Goal: Transaction & Acquisition: Purchase product/service

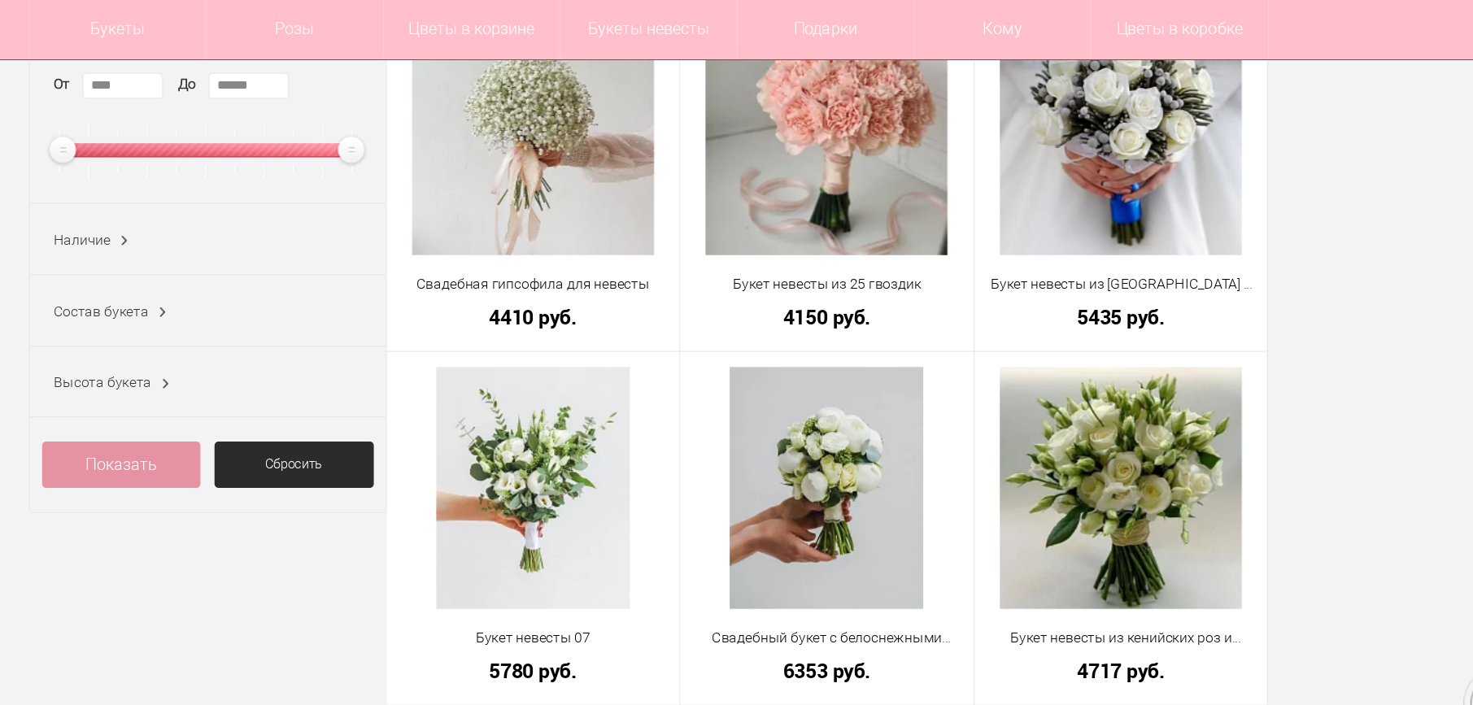
scroll to position [316, 0]
type input "******"
drag, startPoint x: 257, startPoint y: 128, endPoint x: 403, endPoint y: 127, distance: 145.6
click at [403, 127] on ins at bounding box center [410, 122] width 28 height 28
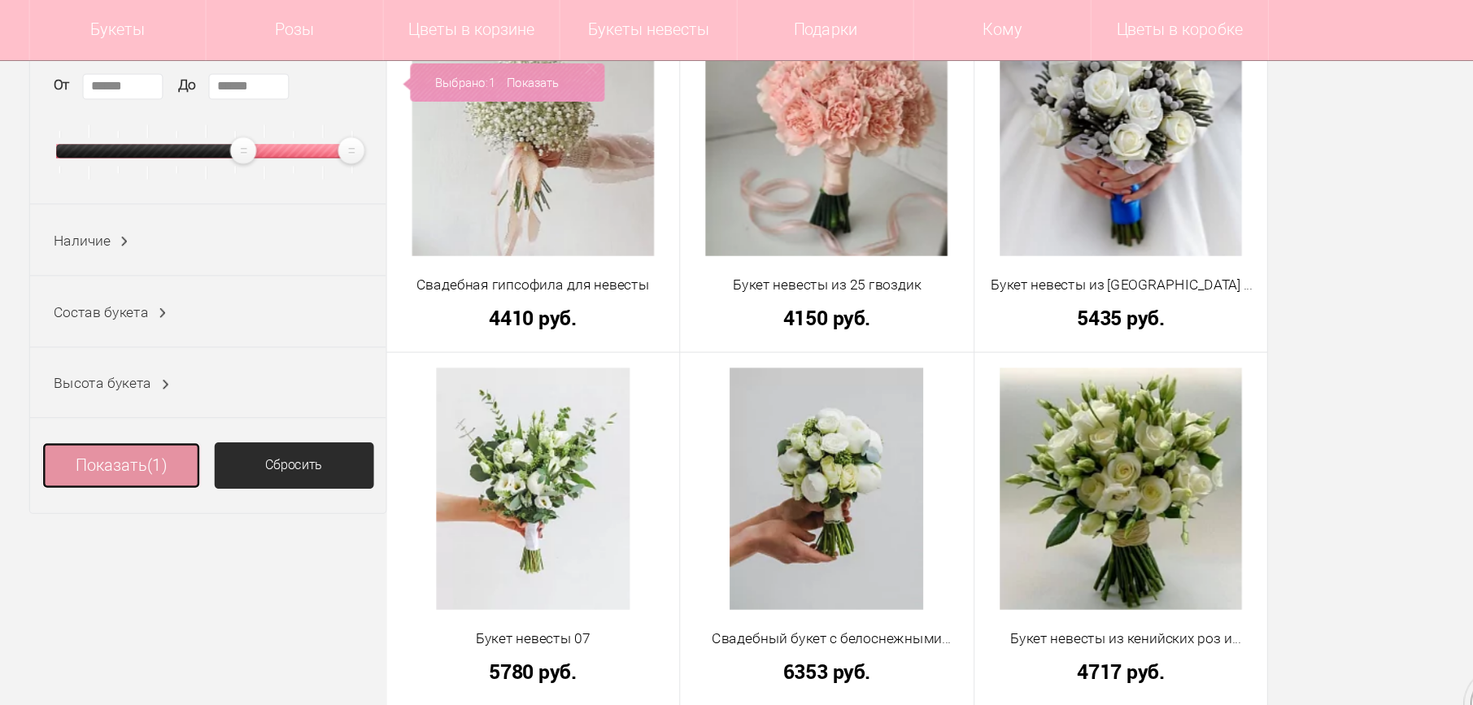
click at [333, 380] on span "(1)" at bounding box center [339, 375] width 15 height 15
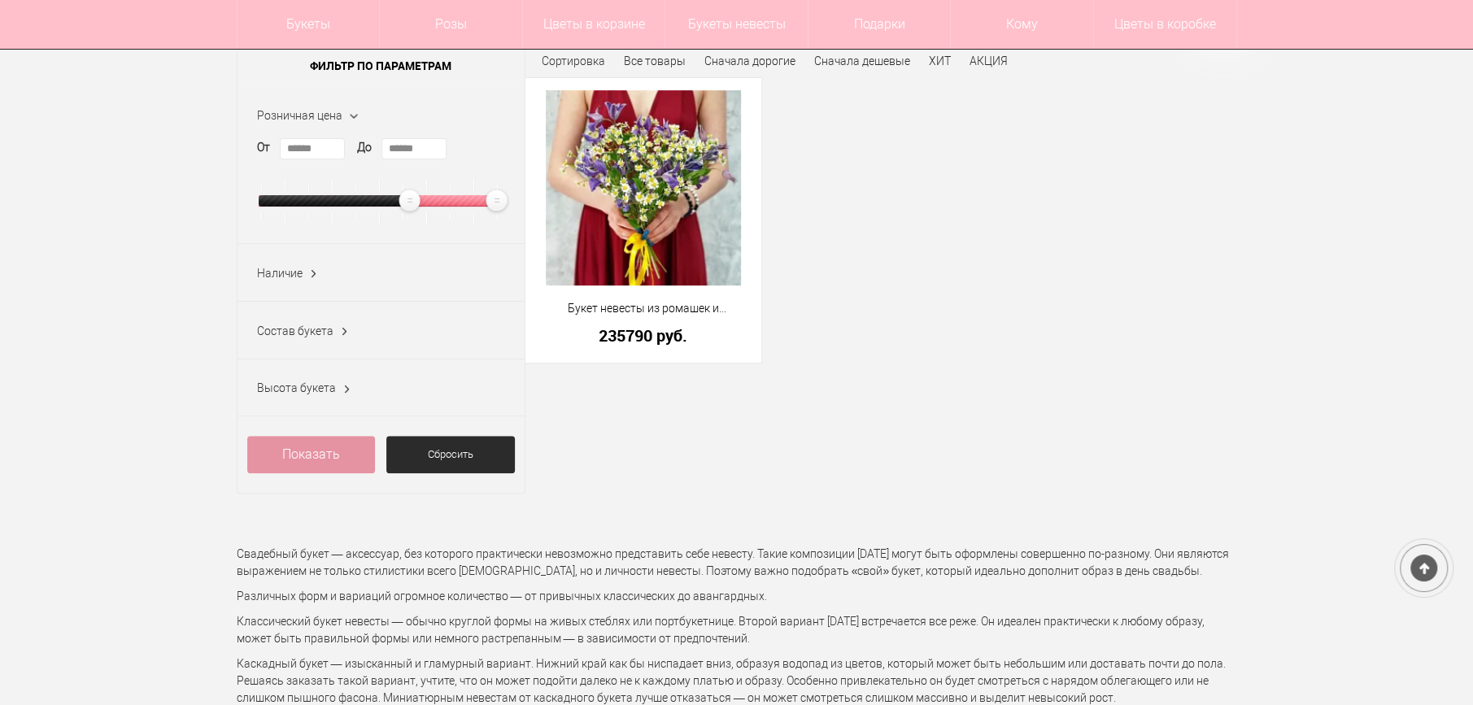
scroll to position [244, 0]
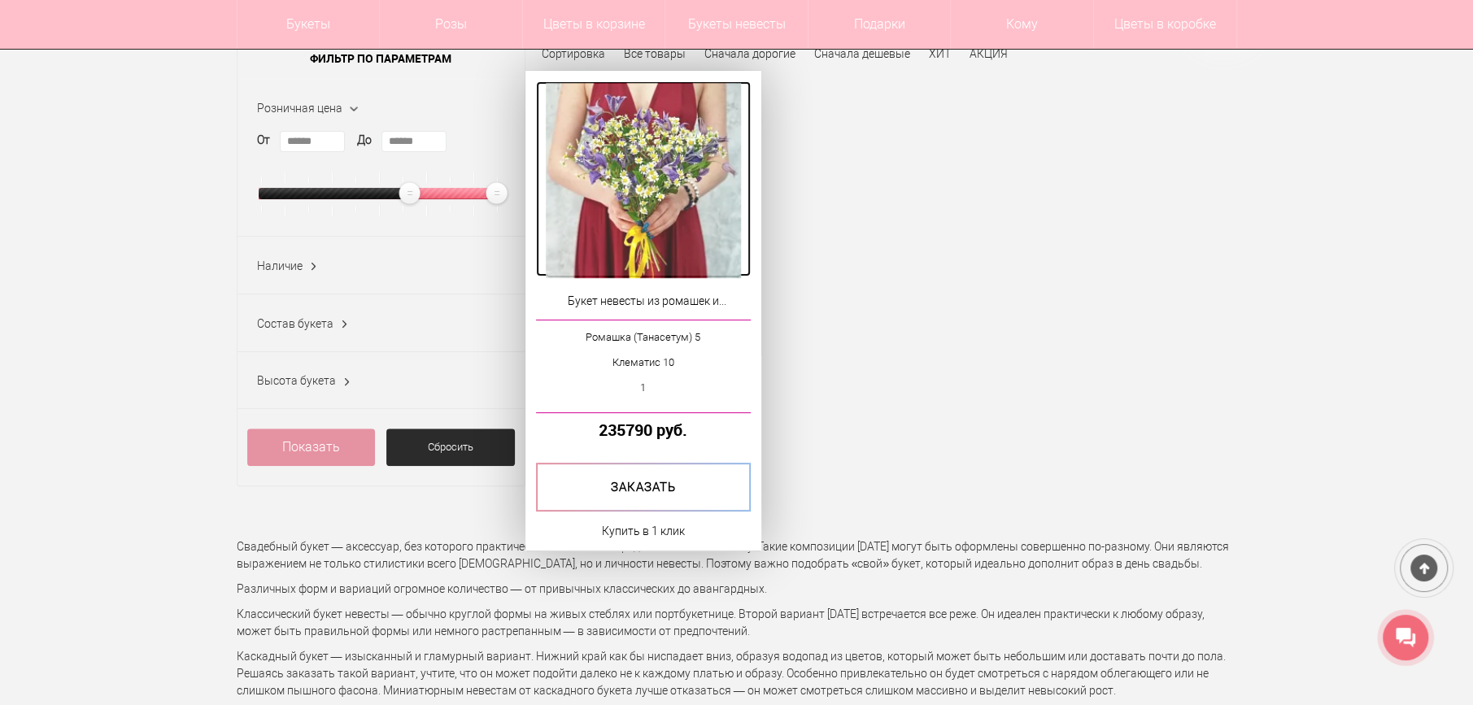
click at [665, 188] on img at bounding box center [643, 180] width 195 height 195
click at [656, 233] on img at bounding box center [643, 180] width 195 height 195
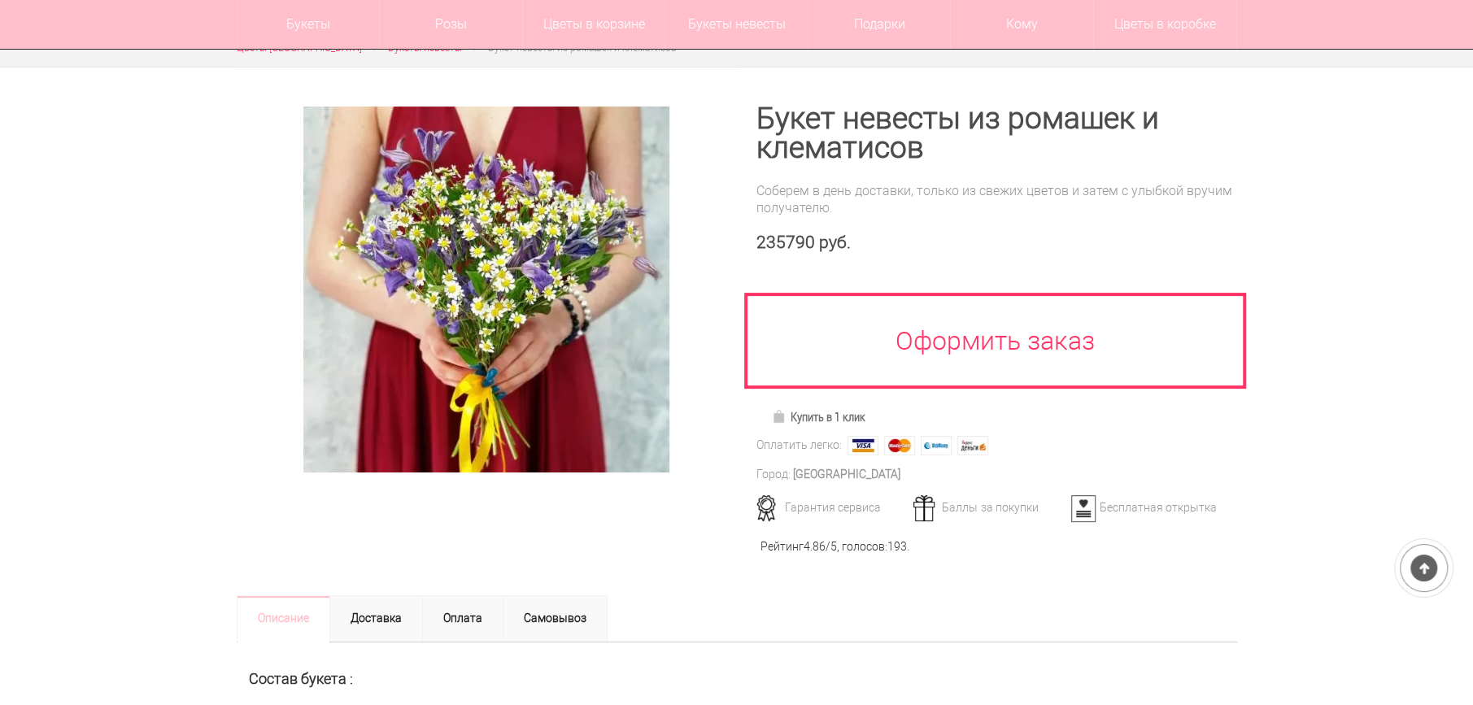
scroll to position [162, 0]
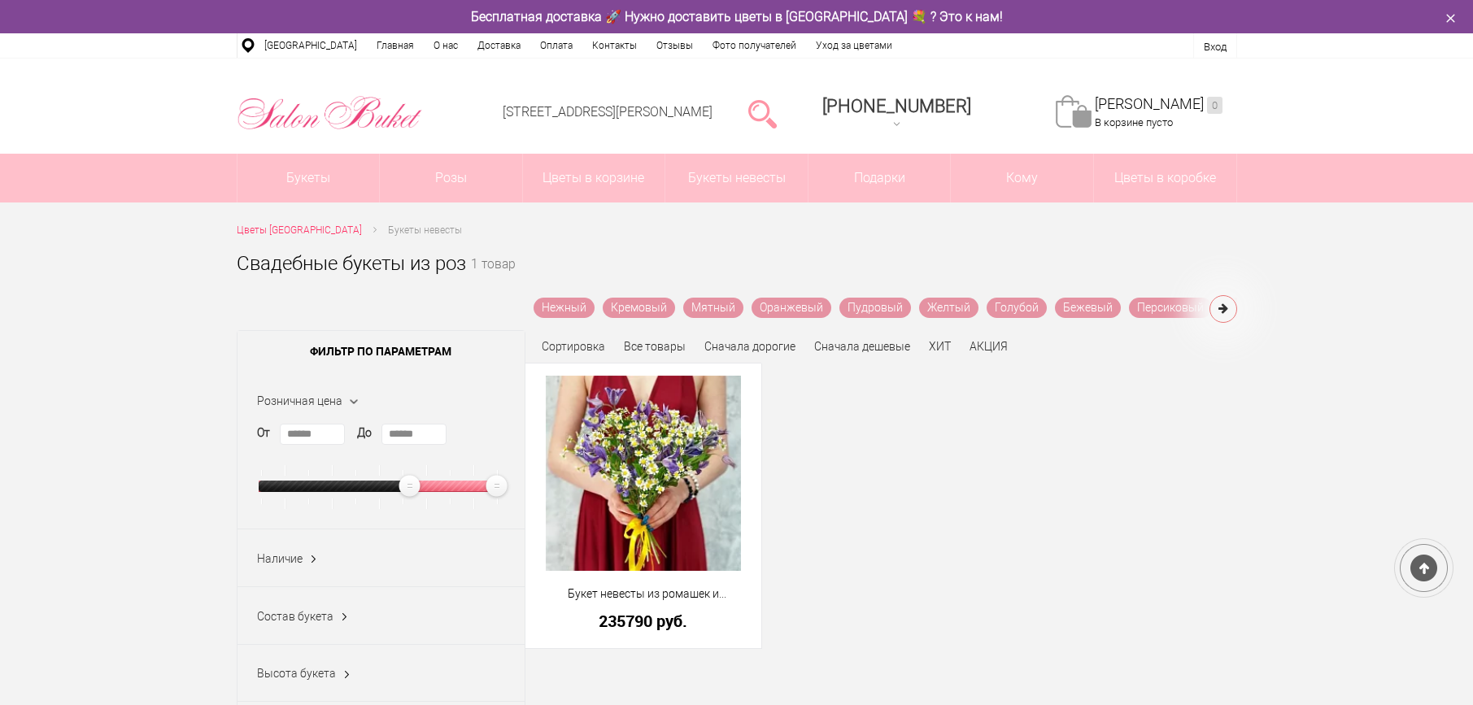
scroll to position [244, 0]
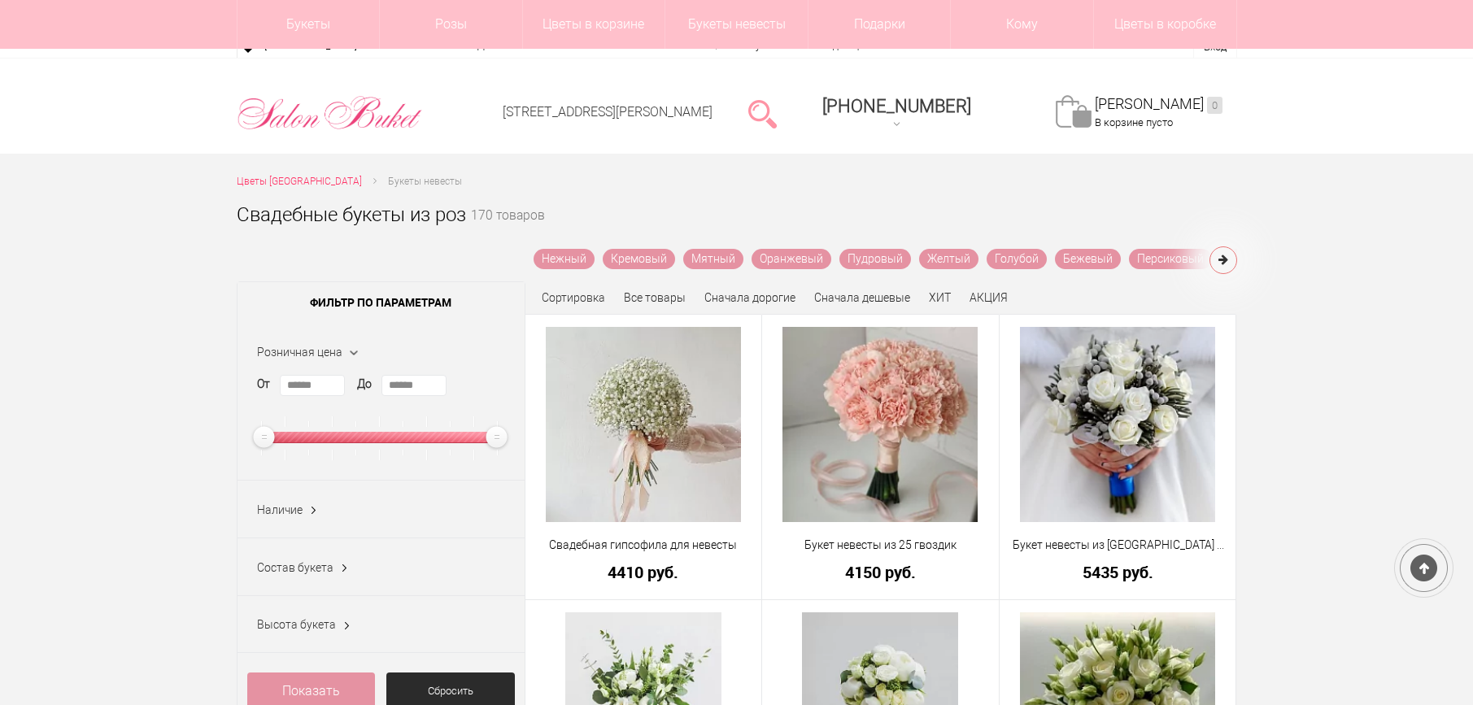
scroll to position [316, 0]
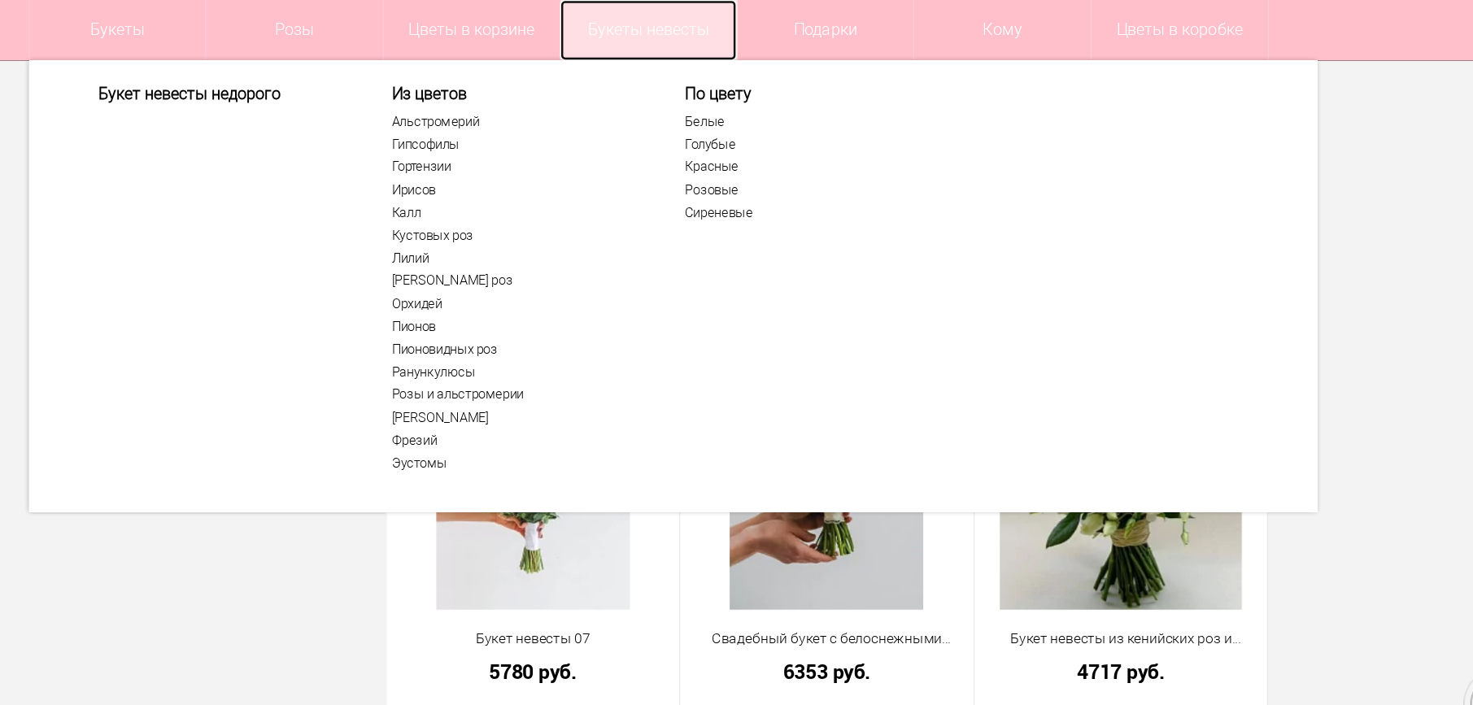
click at [720, 24] on link "Букеты невесты" at bounding box center [736, 24] width 142 height 49
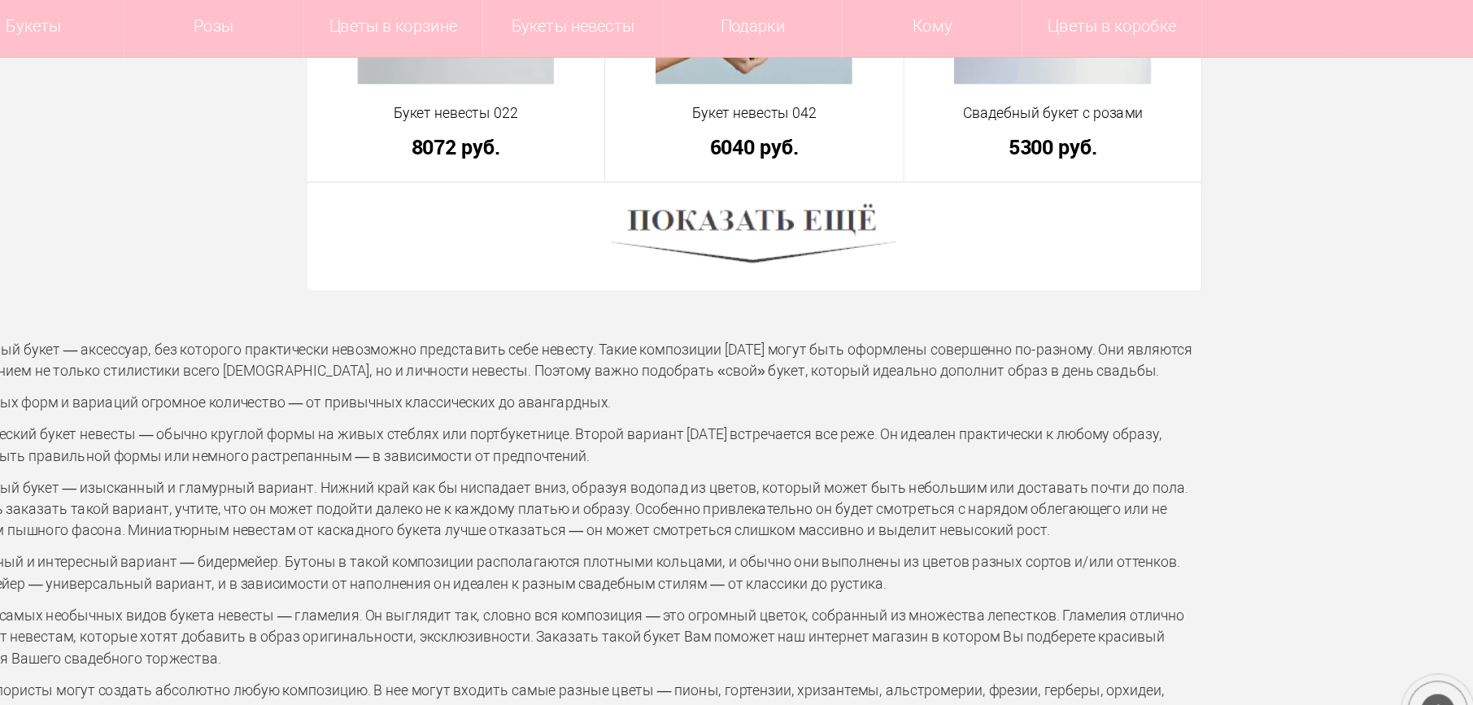
scroll to position [4735, 0]
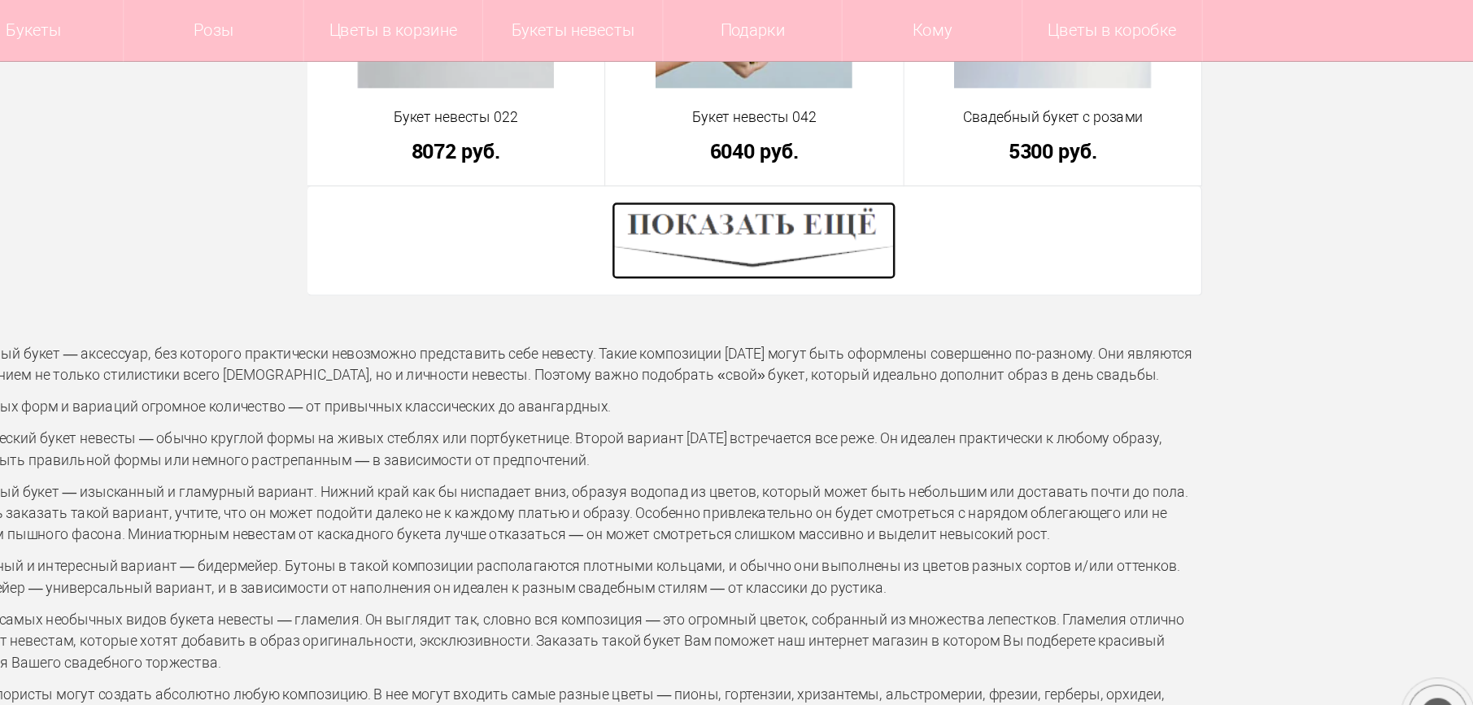
click at [912, 197] on img at bounding box center [880, 191] width 226 height 62
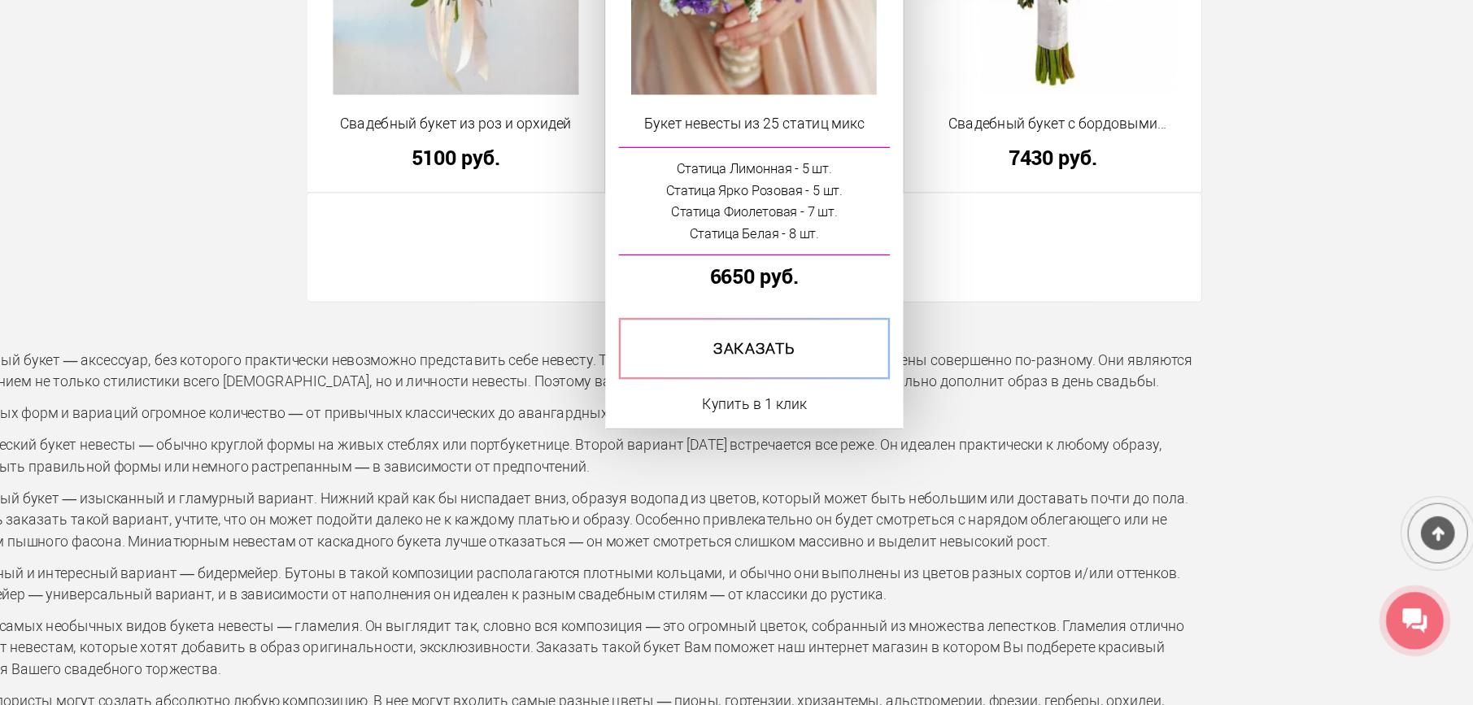
scroll to position [9373, 0]
